Goal: Find specific page/section: Find specific page/section

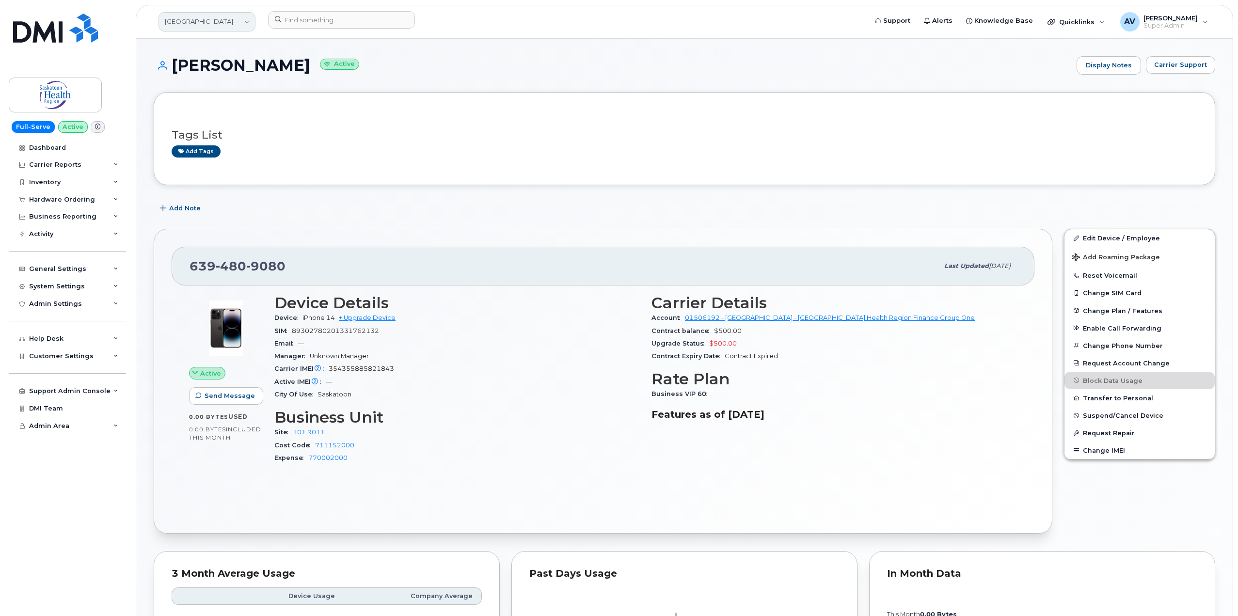
click at [218, 23] on link "[GEOGRAPHIC_DATA]" at bounding box center [207, 21] width 97 height 19
type input "j"
click at [218, 23] on link "[GEOGRAPHIC_DATA]" at bounding box center [207, 21] width 97 height 19
click at [226, 55] on input at bounding box center [231, 52] width 127 height 19
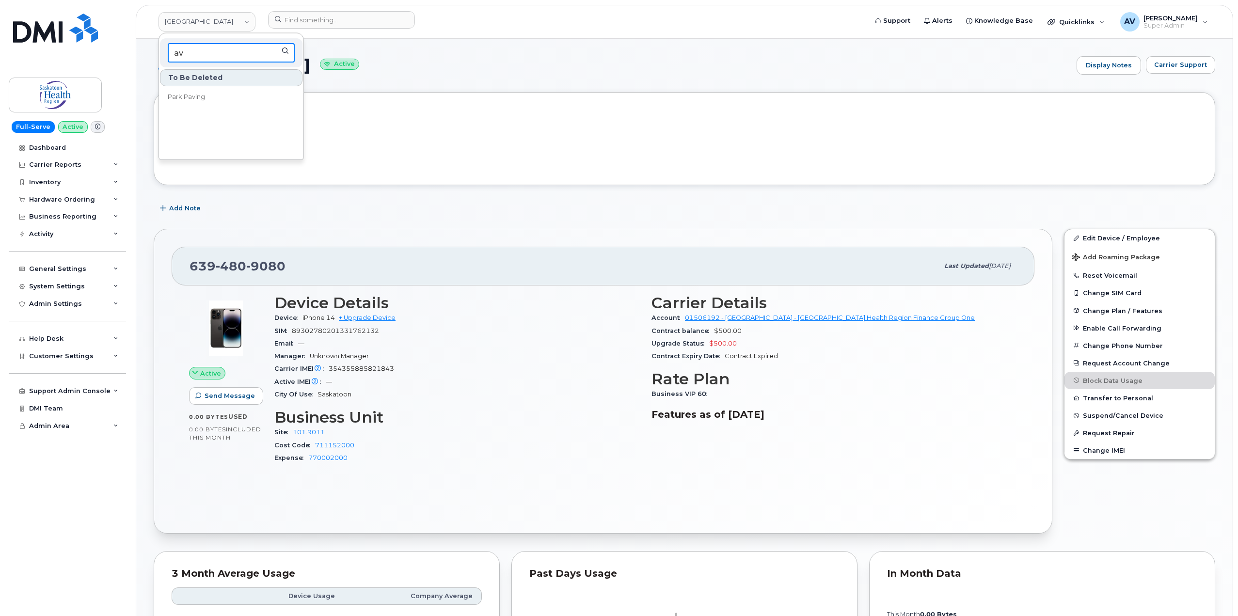
type input "a"
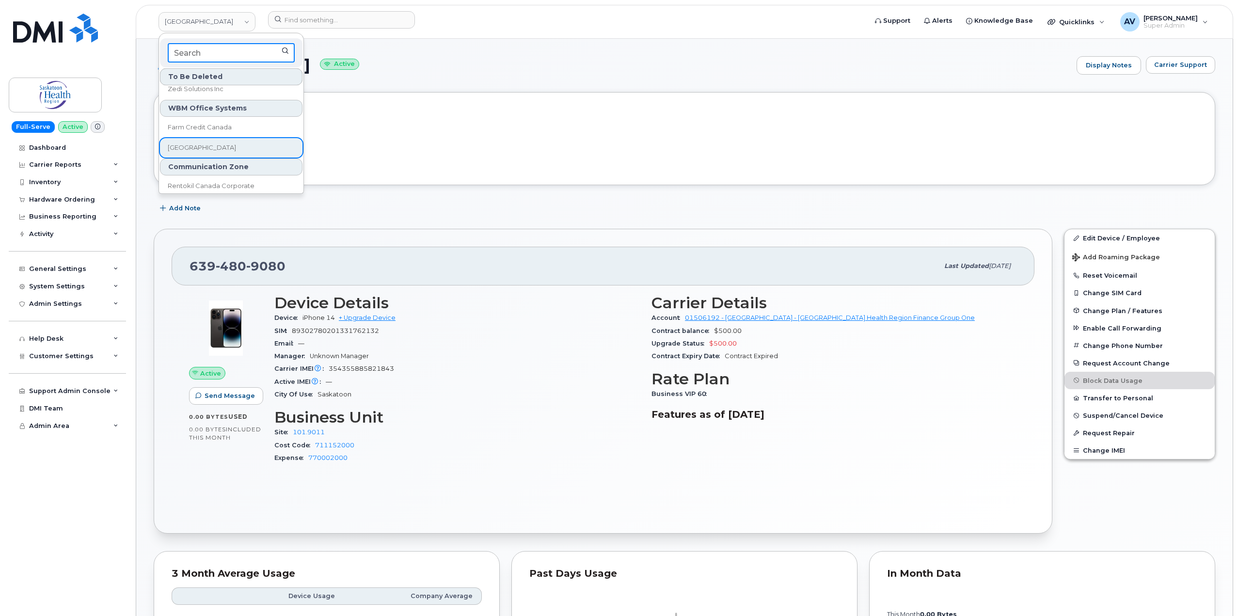
scroll to position [2189, 0]
click at [223, 52] on input at bounding box center [231, 52] width 127 height 19
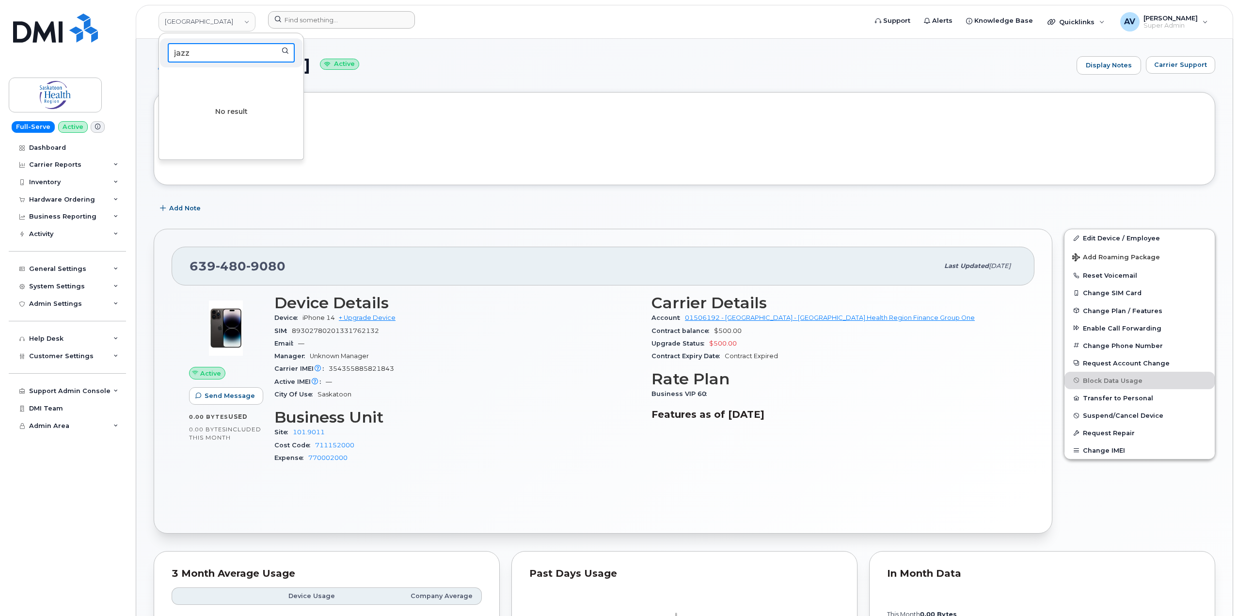
type input "jazz"
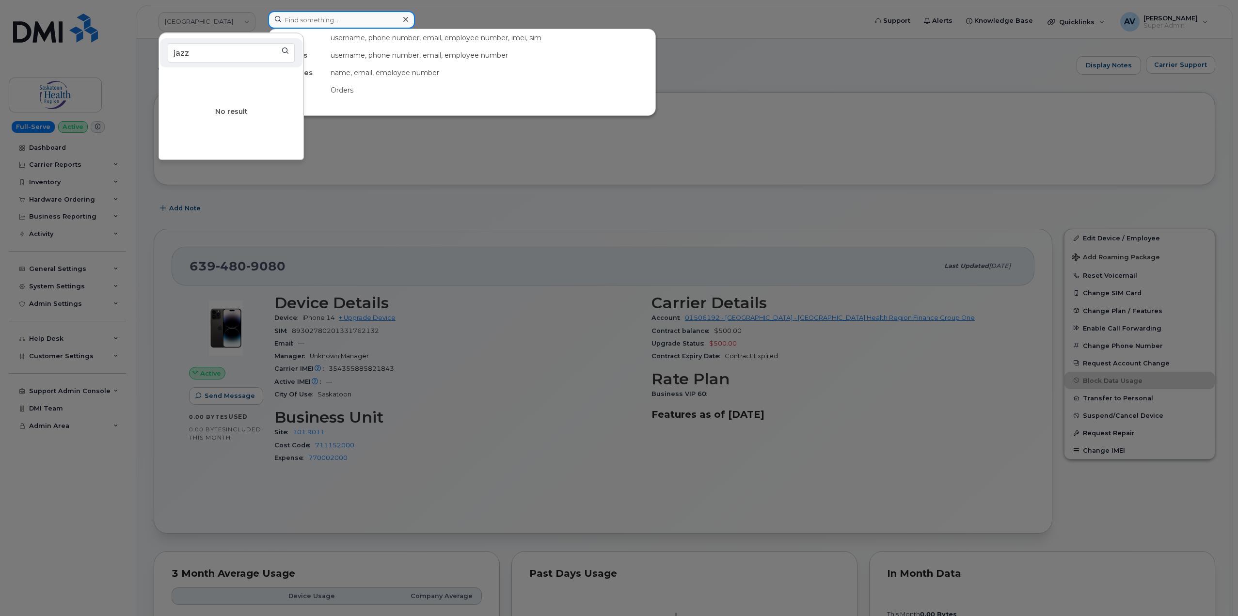
click at [340, 19] on input at bounding box center [341, 19] width 147 height 17
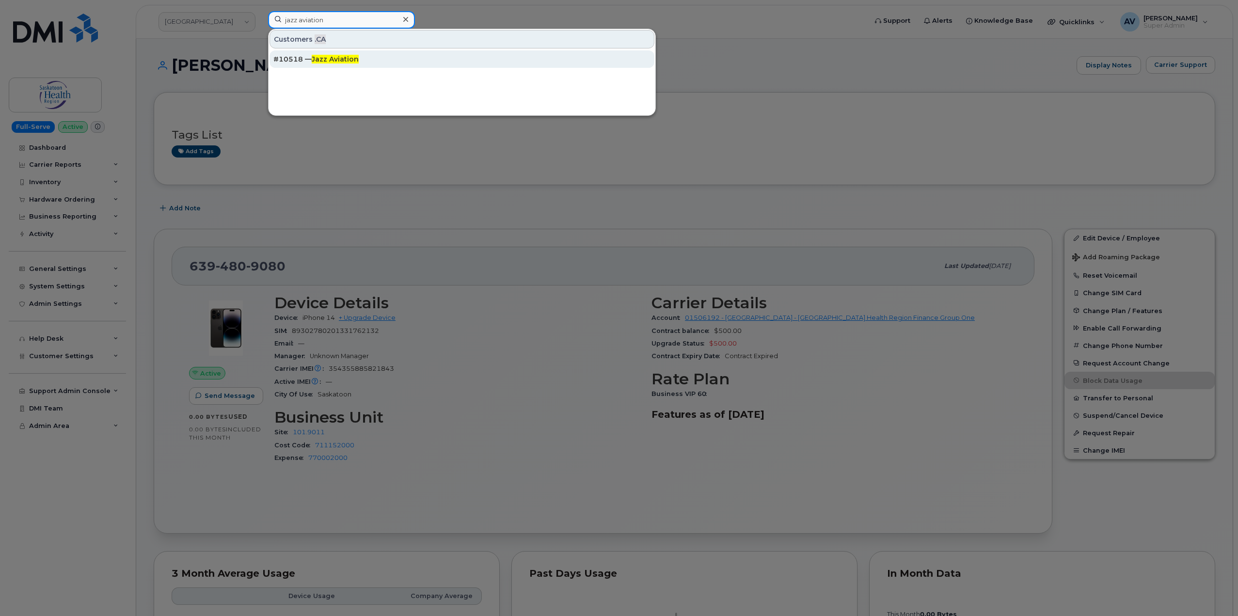
type input "jazz aviation"
click at [353, 61] on span "Jazz Aviation" at bounding box center [335, 59] width 47 height 9
